Goal: Find specific page/section: Find specific page/section

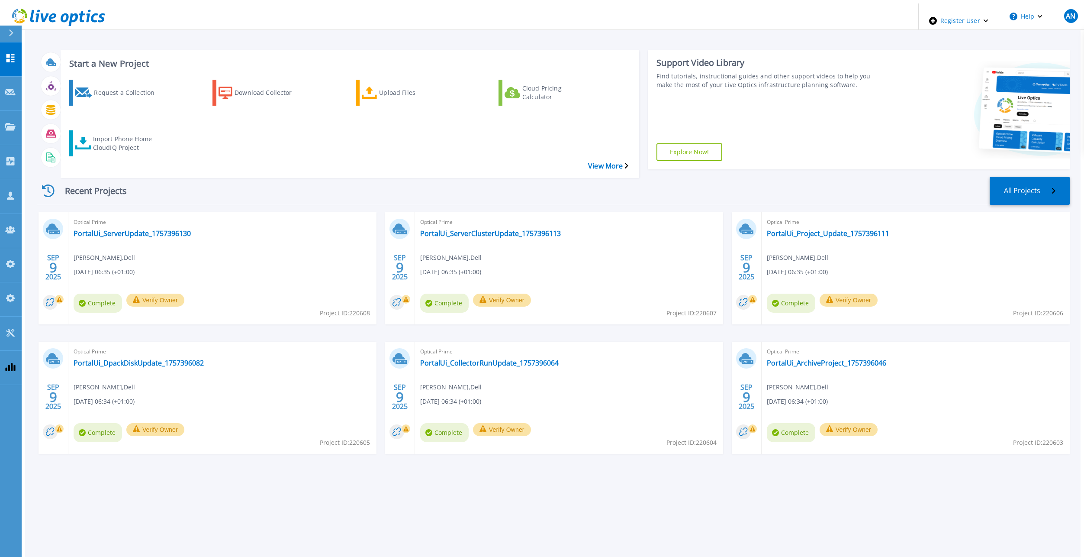
click at [300, 177] on div "Recent Projects All Projects" at bounding box center [553, 191] width 1033 height 29
click at [834, 170] on div "Recent Projects All Projects SEP 9 2025 Optical Prime PortalUi_ServerUpdate_175…" at bounding box center [553, 324] width 1033 height 308
click at [379, 170] on div "Recent Projects All Projects SEP 9 2025 Optical Prime PortalUi_ServerUpdate_175…" at bounding box center [553, 324] width 1033 height 308
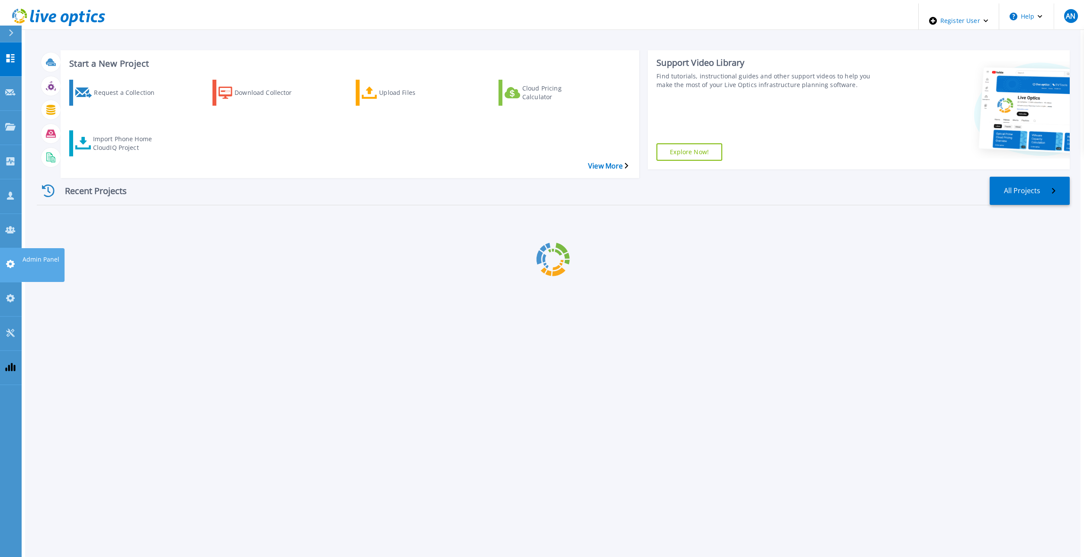
click at [4, 248] on link "Admin Panel Admin Panel" at bounding box center [11, 265] width 22 height 34
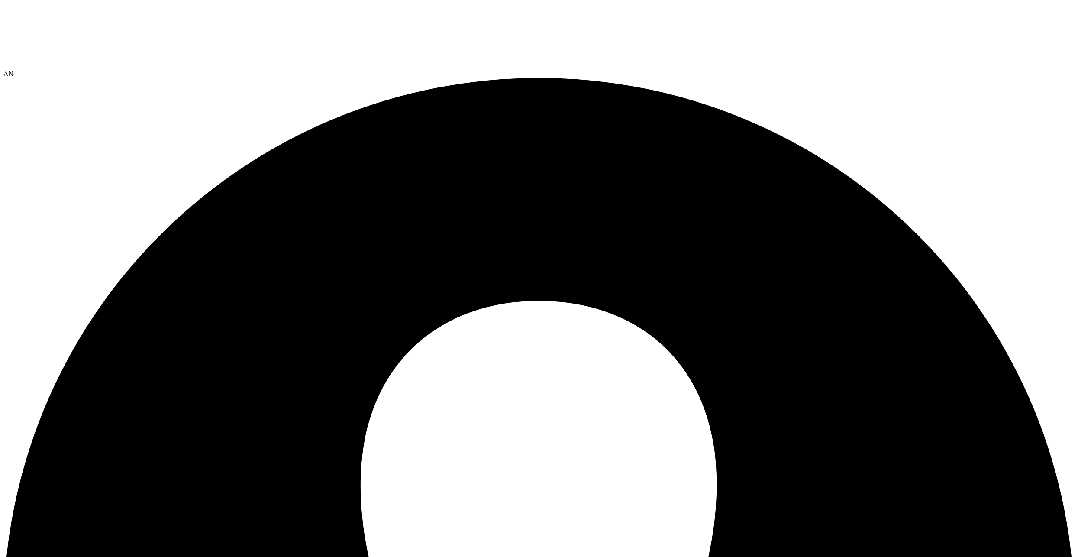
drag, startPoint x: 901, startPoint y: 92, endPoint x: 893, endPoint y: 91, distance: 8.3
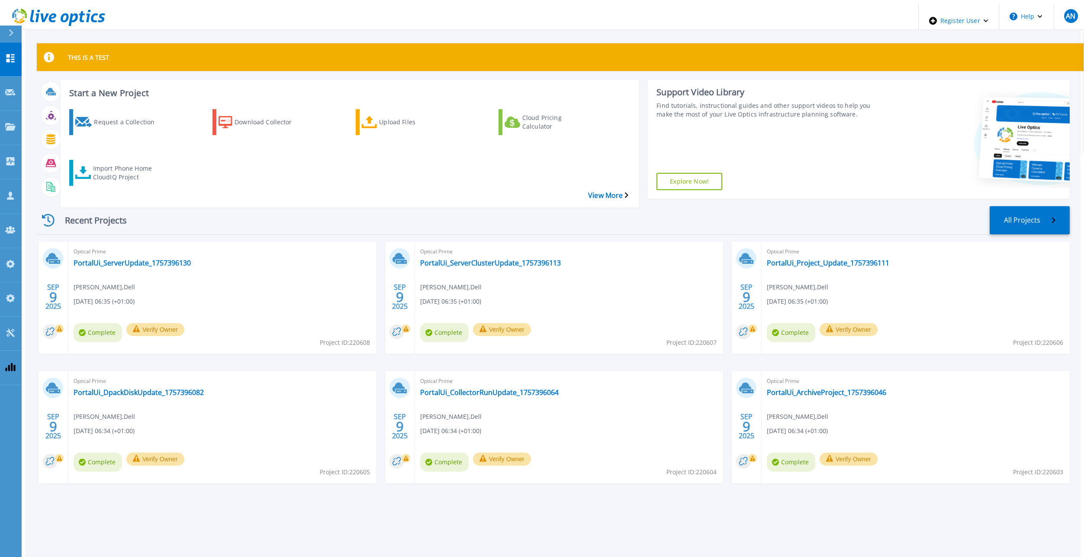
click at [324, 209] on div "Recent Projects All Projects" at bounding box center [553, 220] width 1033 height 29
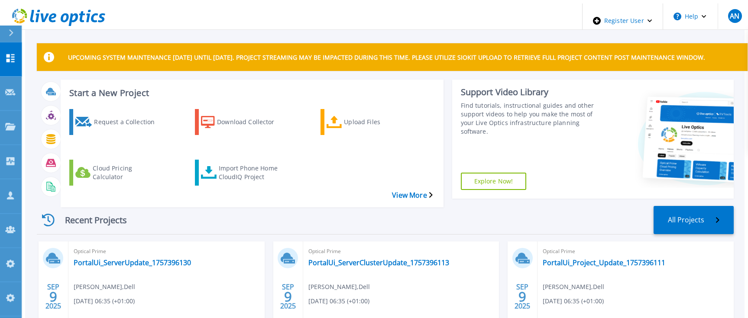
click at [214, 186] on div "Start a New Project Request a Collection Download Collector Upload Files Cloud …" at bounding box center [385, 139] width 697 height 119
